Goal: Information Seeking & Learning: Find contact information

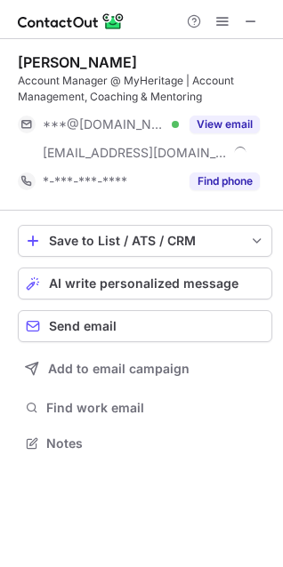
scroll to position [431, 283]
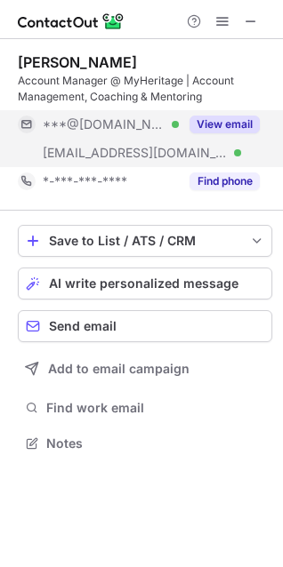
click at [234, 125] on button "View email" at bounding box center [224, 125] width 70 height 18
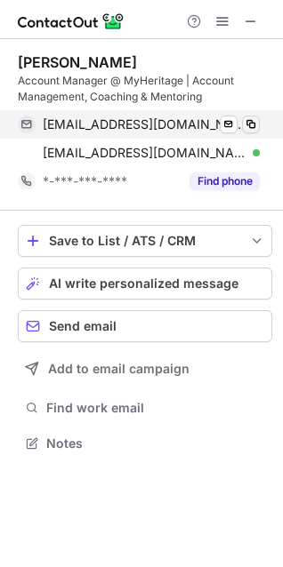
click at [252, 128] on span at bounding box center [251, 124] width 14 height 14
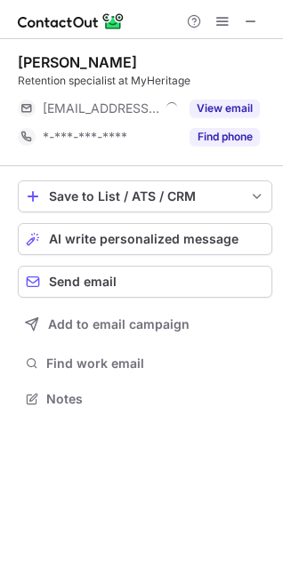
scroll to position [8, 8]
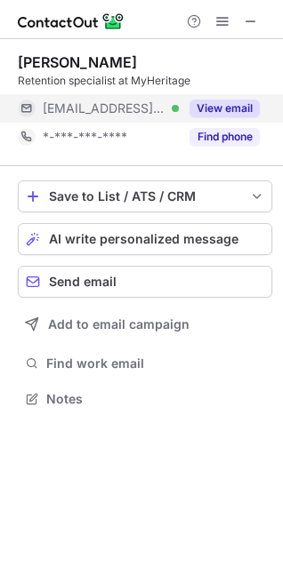
click at [222, 107] on button "View email" at bounding box center [224, 109] width 70 height 18
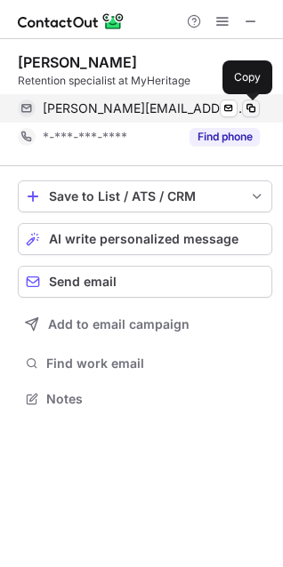
click at [248, 107] on span at bounding box center [251, 108] width 14 height 14
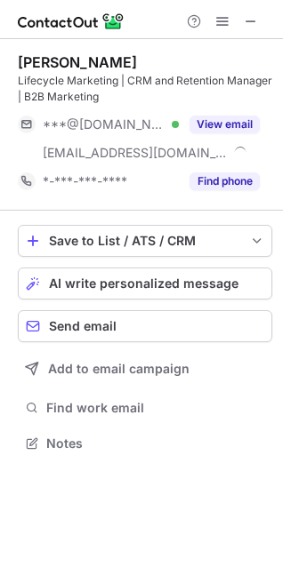
scroll to position [431, 283]
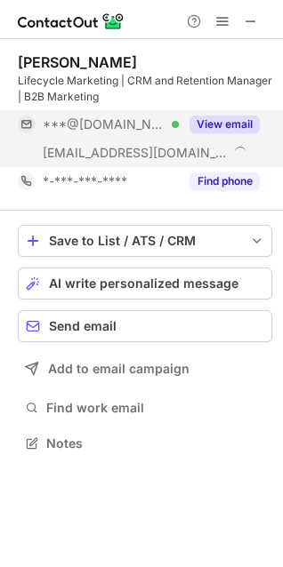
click at [241, 111] on div "View email" at bounding box center [219, 124] width 81 height 28
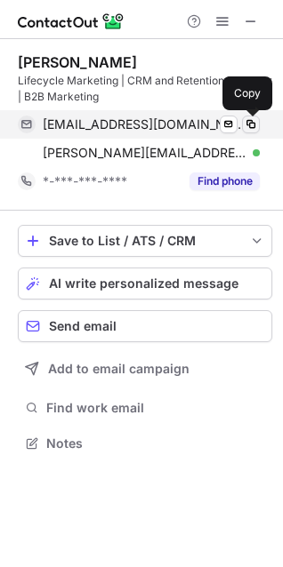
click at [255, 122] on span at bounding box center [251, 124] width 14 height 14
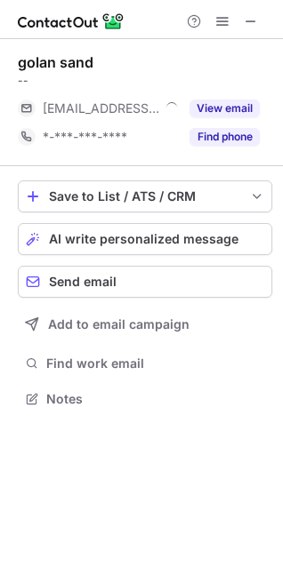
scroll to position [8, 8]
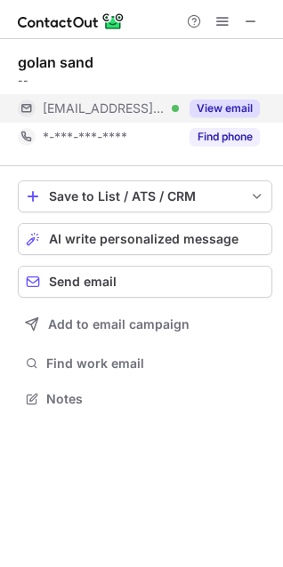
click at [222, 110] on button "View email" at bounding box center [224, 109] width 70 height 18
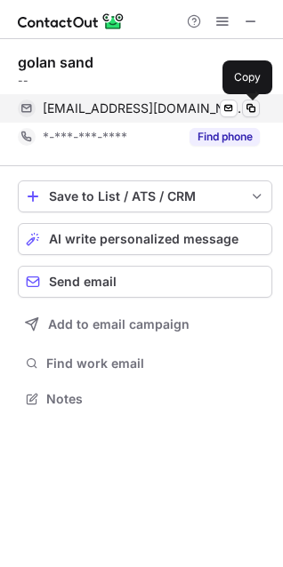
click at [254, 109] on span at bounding box center [251, 108] width 14 height 14
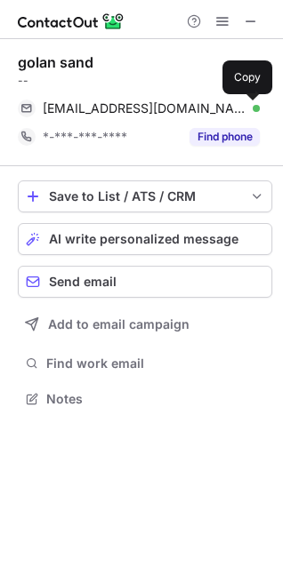
drag, startPoint x: 254, startPoint y: 22, endPoint x: 208, endPoint y: 22, distance: 46.3
click at [253, 22] on span at bounding box center [251, 21] width 14 height 14
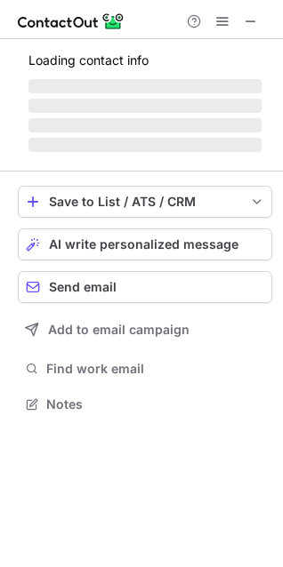
scroll to position [8, 8]
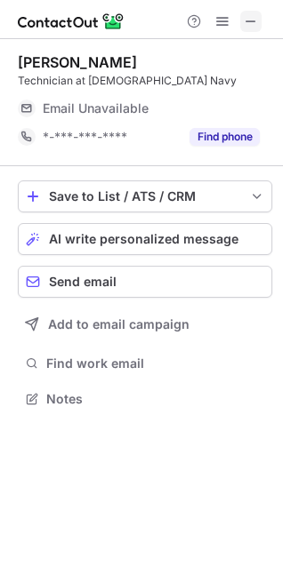
click at [255, 25] on span at bounding box center [251, 21] width 14 height 14
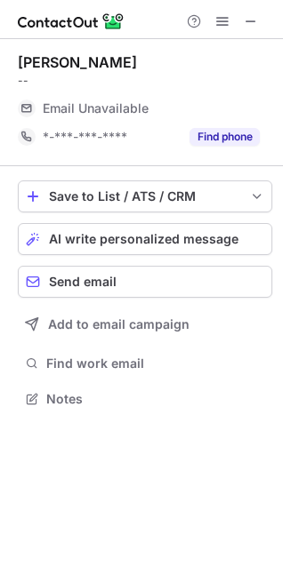
scroll to position [8, 8]
click at [251, 18] on span at bounding box center [251, 21] width 14 height 14
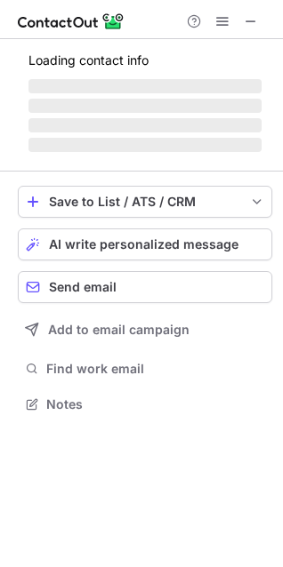
scroll to position [8, 8]
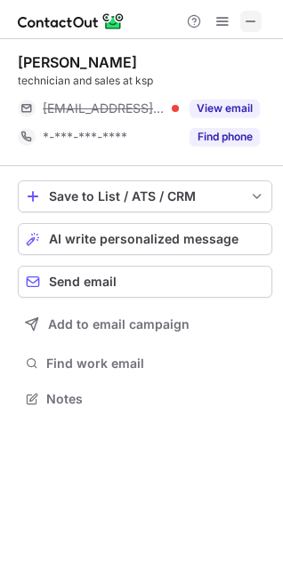
click at [255, 28] on span at bounding box center [251, 21] width 14 height 14
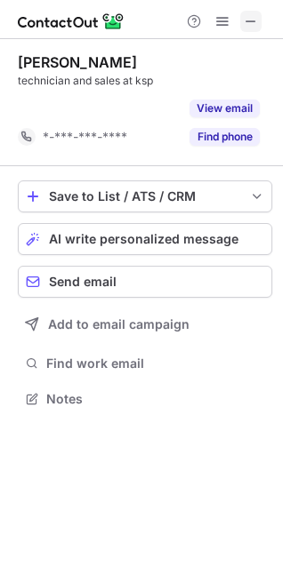
scroll to position [358, 283]
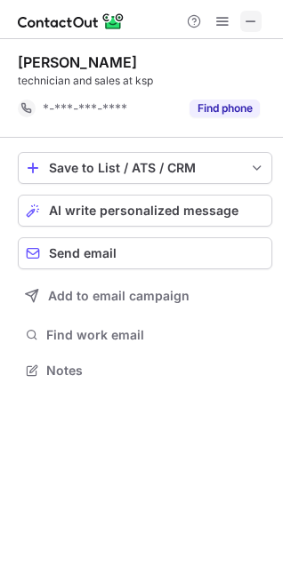
click at [247, 18] on span at bounding box center [251, 21] width 14 height 14
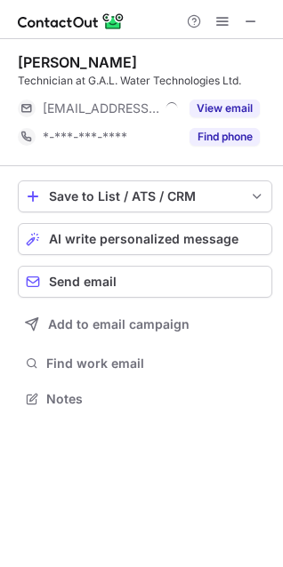
scroll to position [8, 8]
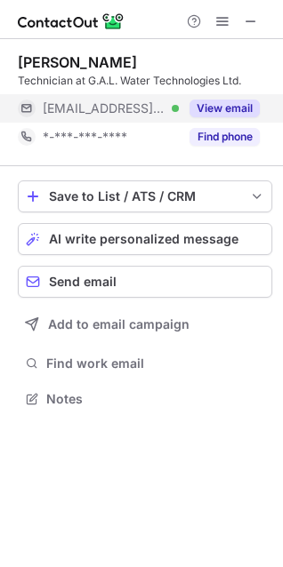
click at [236, 106] on button "View email" at bounding box center [224, 109] width 70 height 18
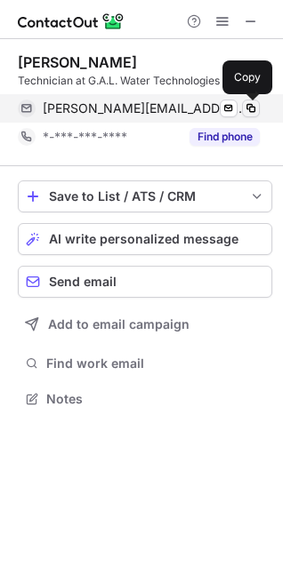
click at [249, 110] on span at bounding box center [251, 108] width 14 height 14
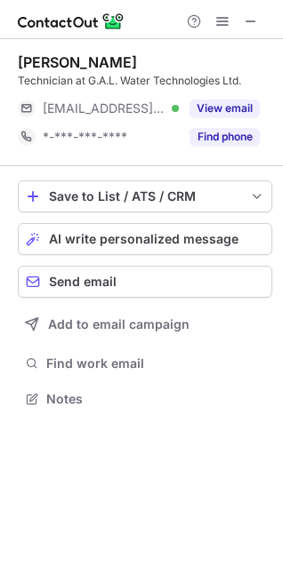
scroll to position [386, 283]
